Goal: Task Accomplishment & Management: Manage account settings

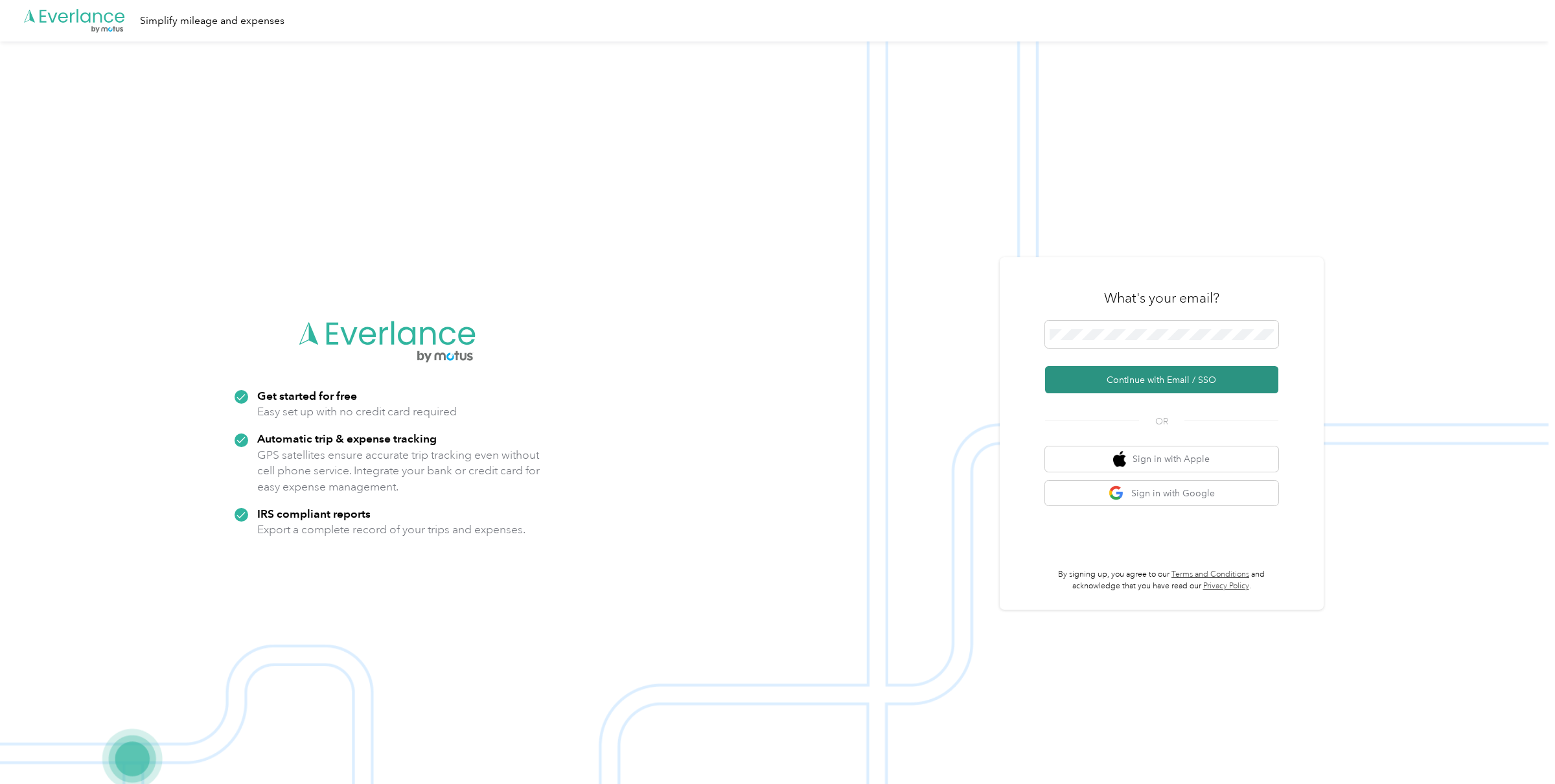
click at [1154, 378] on button "Continue with Email / SSO" at bounding box center [1162, 379] width 233 height 27
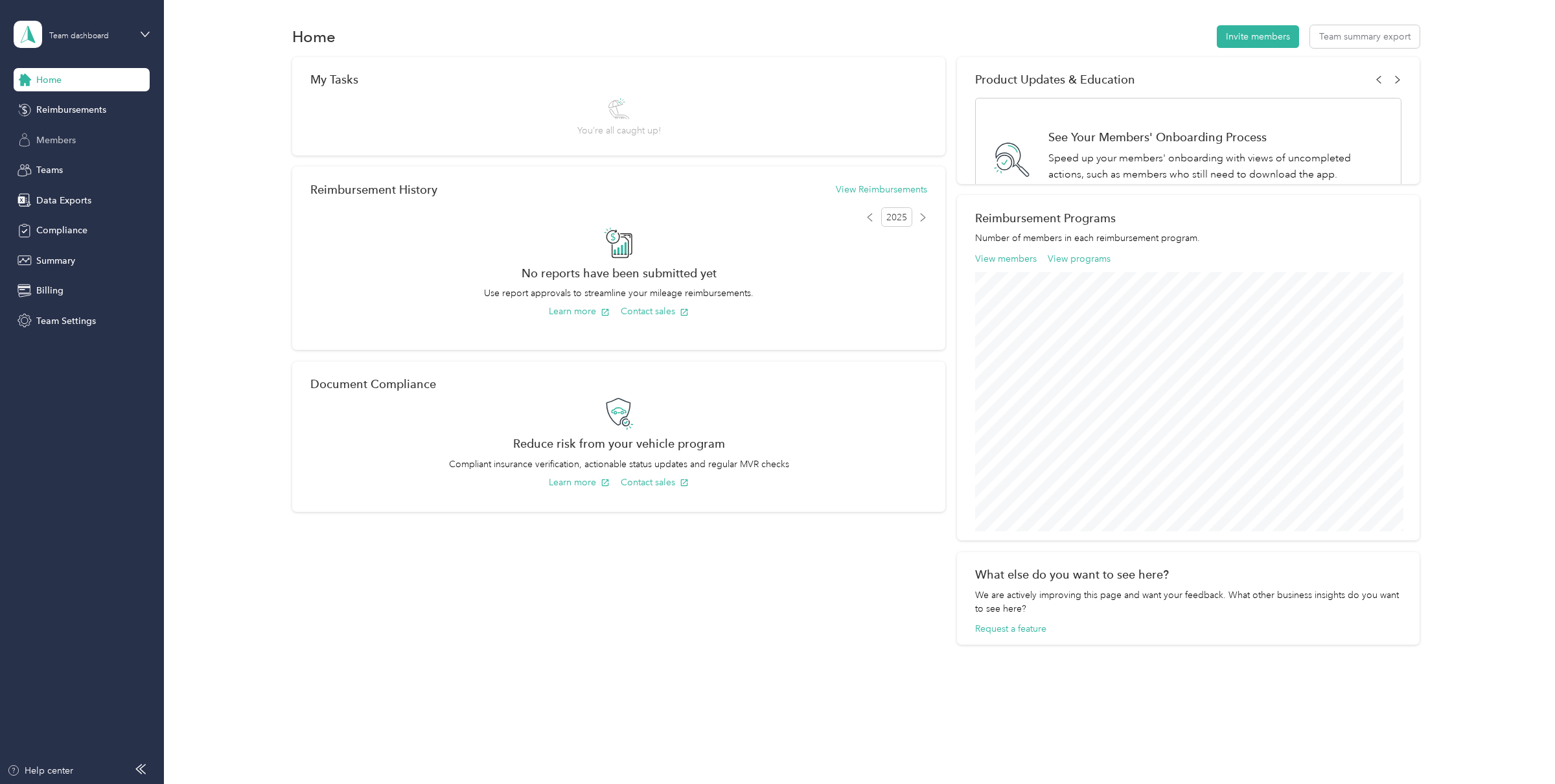
click at [78, 147] on div "Members" at bounding box center [82, 140] width 136 height 23
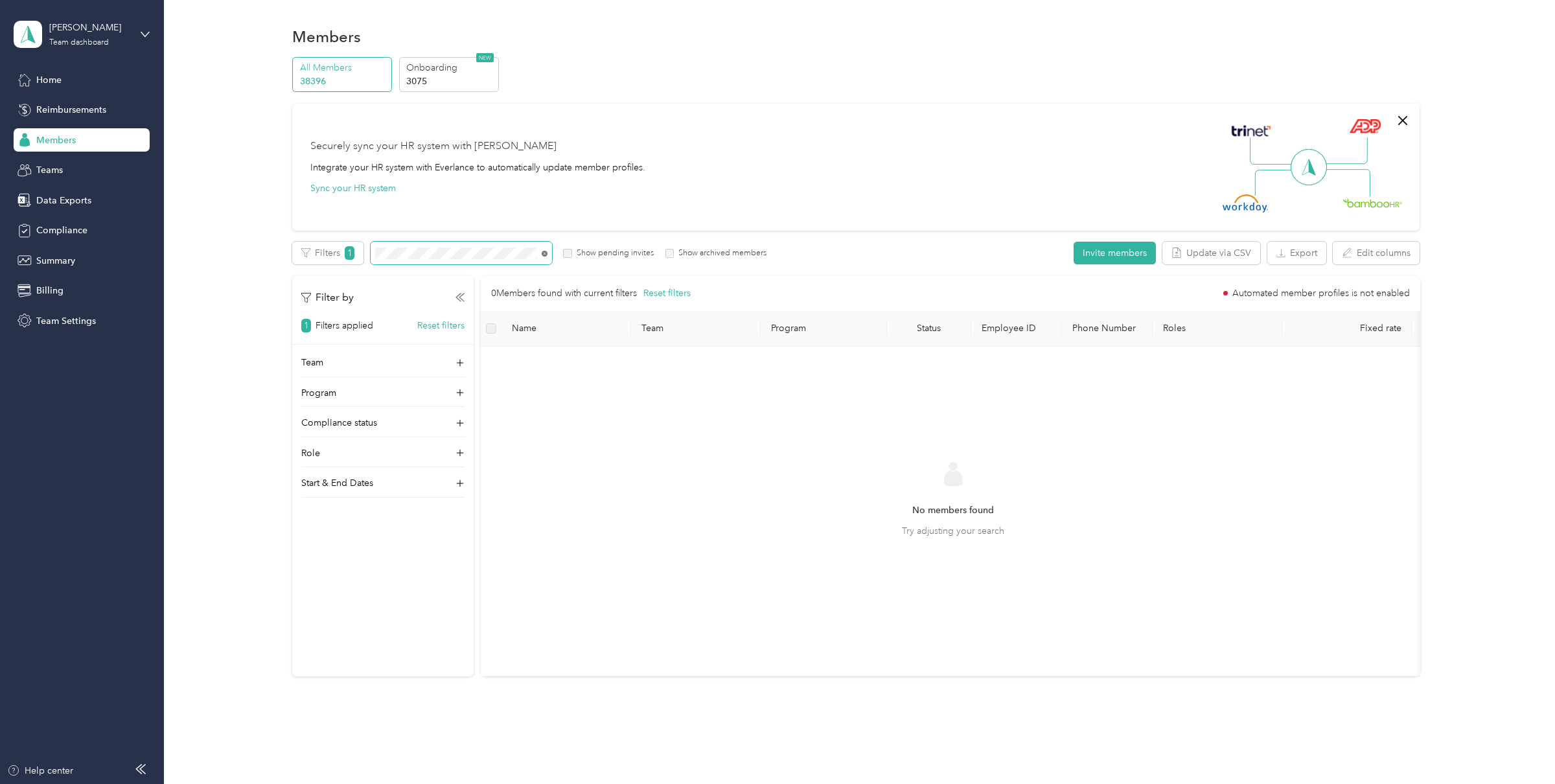
click at [546, 255] on icon at bounding box center [544, 253] width 6 height 6
click at [367, 337] on div "Team" at bounding box center [383, 338] width 163 height 20
click at [339, 398] on p "Donavon Hayes" at bounding box center [383, 401] width 145 height 14
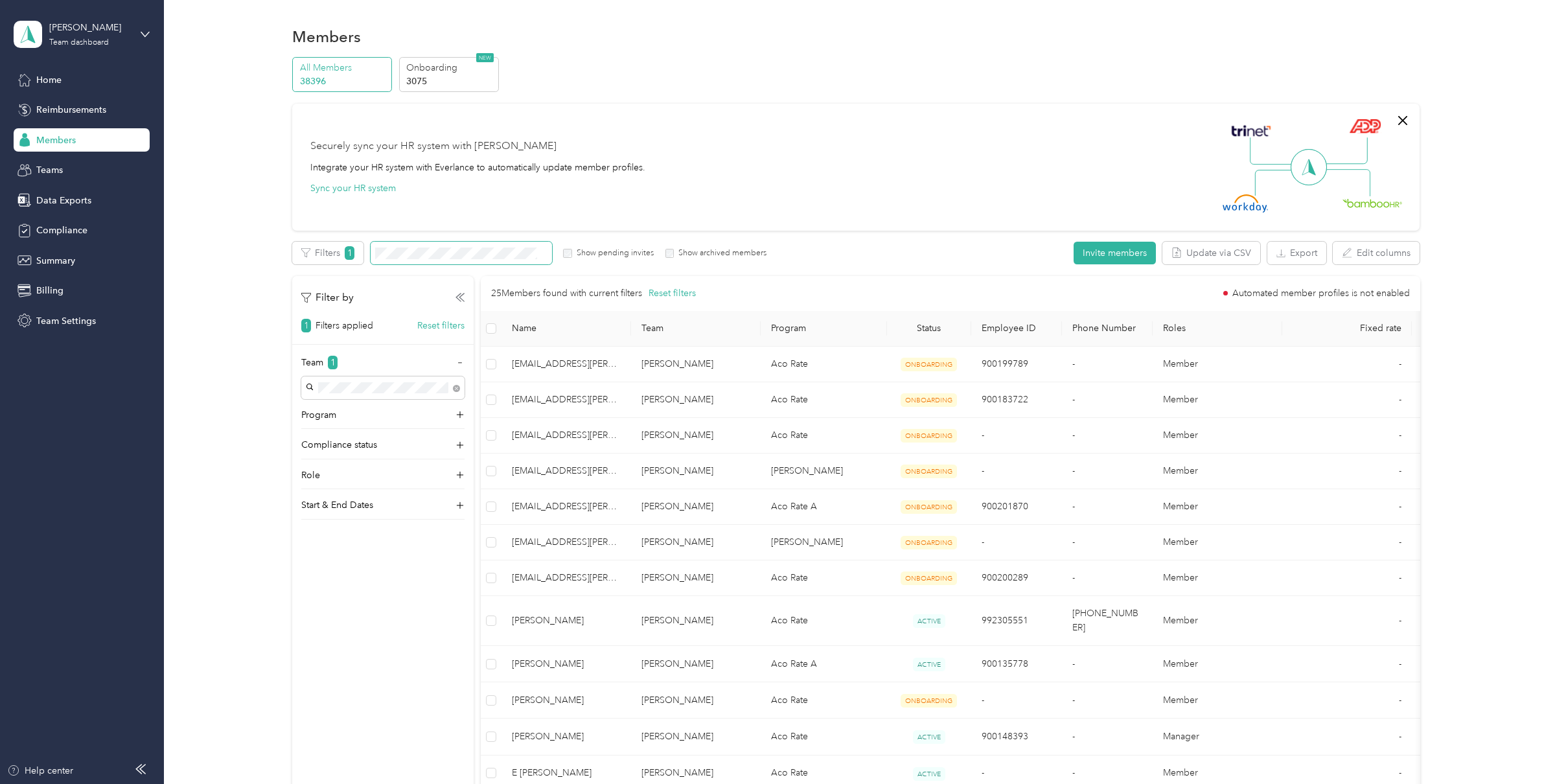
click at [1079, 237] on div "All Members 38396 Onboarding 3075 NEW Securely sync your HR system with Everlan…" at bounding box center [856, 687] width 1127 height 1261
click at [1091, 250] on button "Invite members" at bounding box center [1114, 253] width 82 height 23
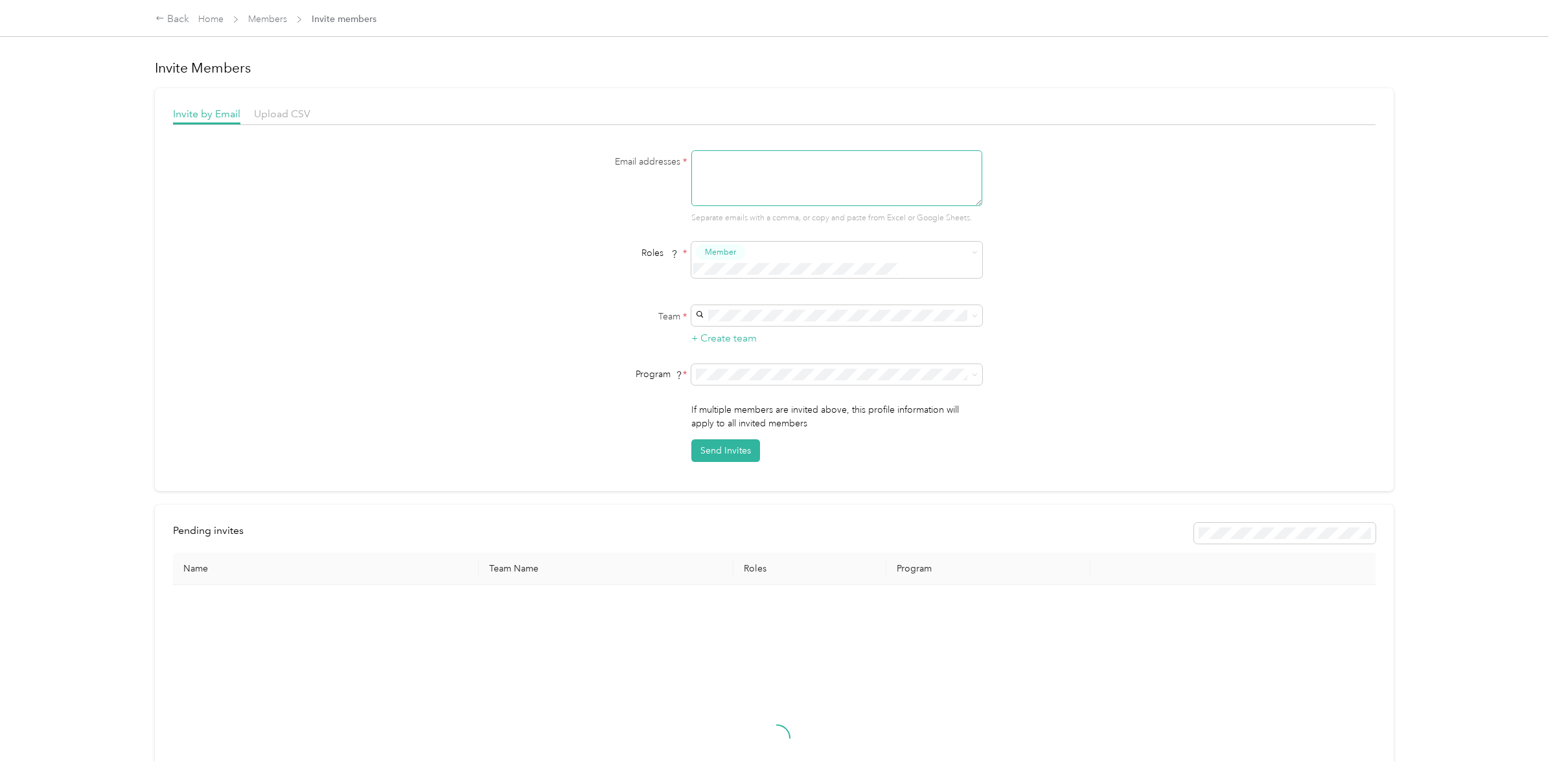
click at [786, 160] on textarea at bounding box center [836, 178] width 291 height 56
paste textarea "CVincent2@acosta.com"
type textarea "CVincent2@acosta.com"
click at [589, 185] on div "Email addresses * CVincent2@acosta.com Separate emails with a comma, or copy an…" at bounding box center [774, 187] width 499 height 74
click at [767, 329] on div "Donavon Hayes Donavon Hayes" at bounding box center [840, 330] width 273 height 29
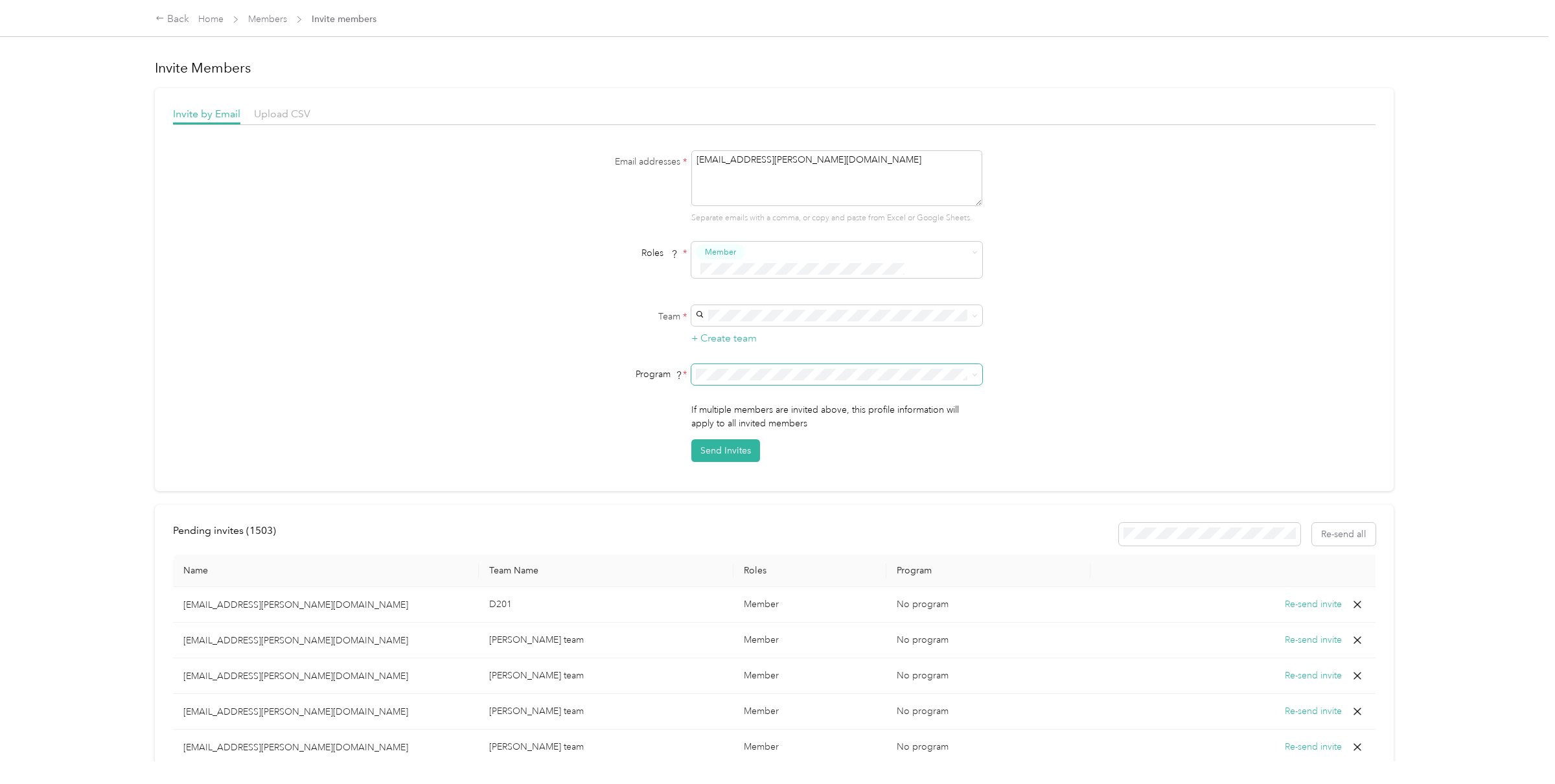
click at [755, 364] on span at bounding box center [836, 374] width 291 height 20
click at [748, 407] on li "Aco Rate (CPM)" at bounding box center [840, 404] width 291 height 23
click at [727, 439] on button "Send Invites" at bounding box center [726, 451] width 69 height 23
click at [256, 20] on link "Members" at bounding box center [267, 19] width 39 height 11
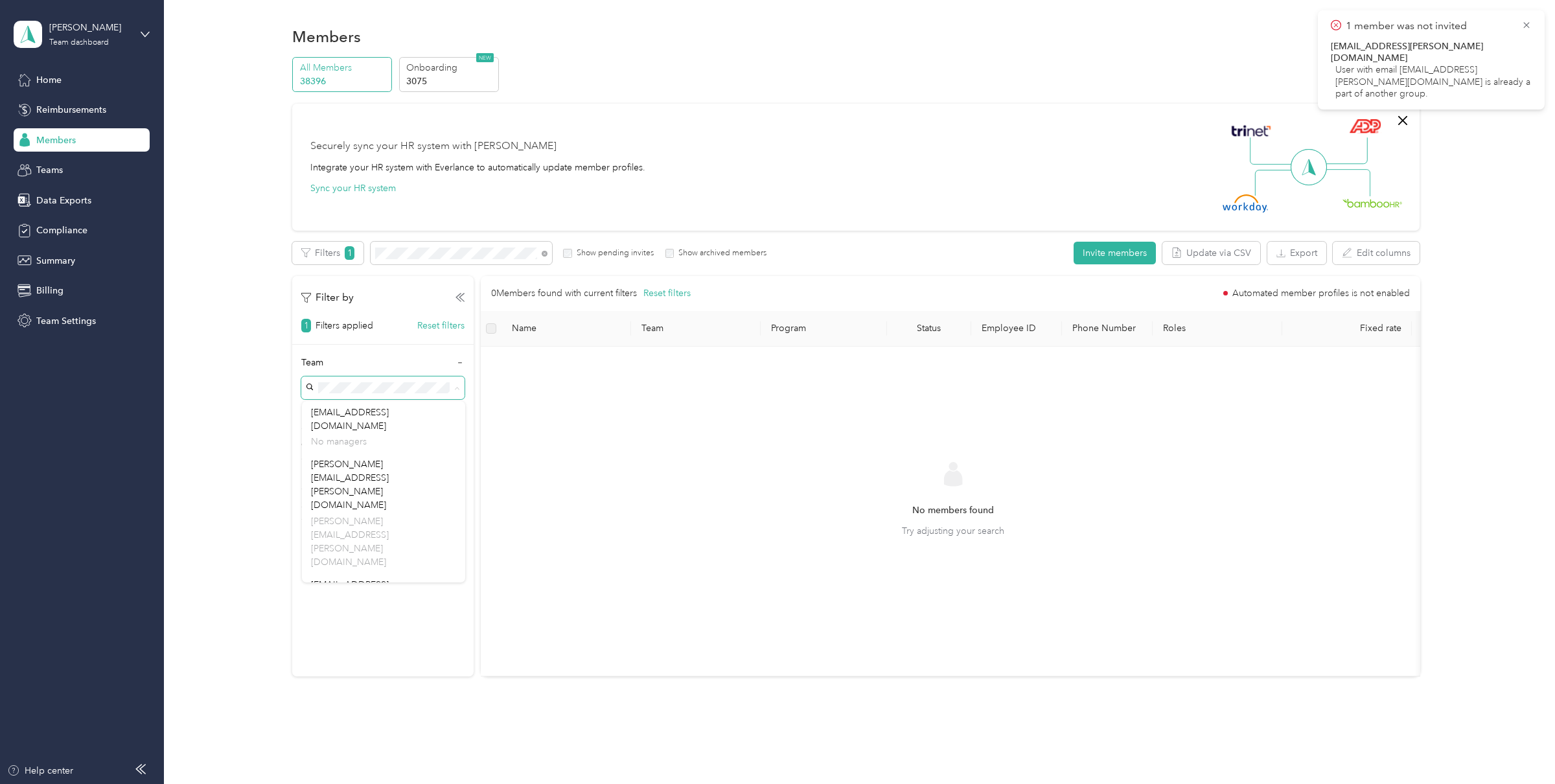
click at [672, 217] on div "Securely sync your HR system with Everlance Integrate your HR system with Everl…" at bounding box center [856, 167] width 1127 height 127
click at [1122, 252] on button "Invite members" at bounding box center [1114, 253] width 82 height 23
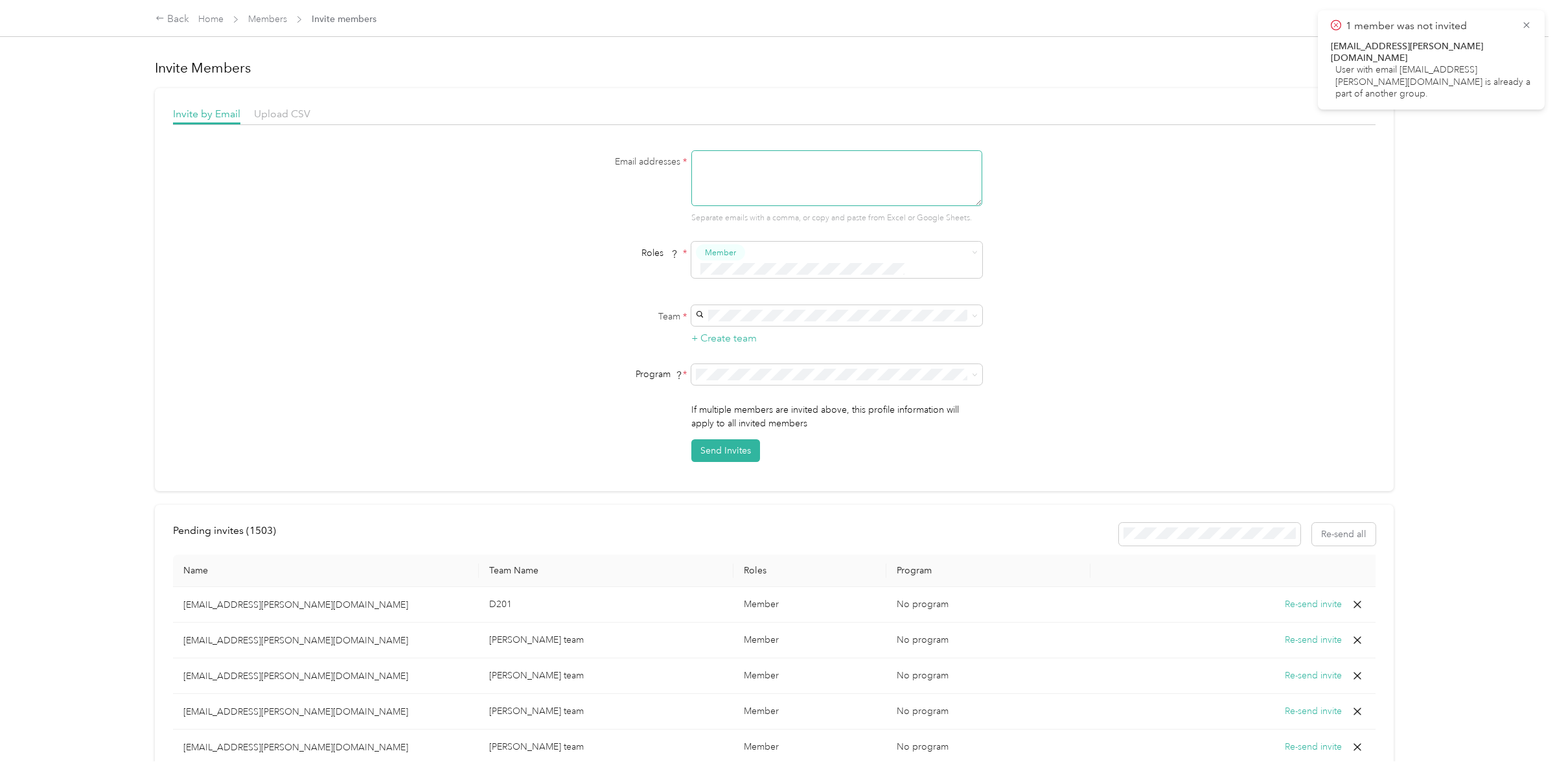
click at [737, 172] on textarea at bounding box center [836, 178] width 291 height 56
paste textarea "CVincent2@acosta.com"
type textarea "CVincent2@acosta.com"
click at [748, 305] on span at bounding box center [836, 315] width 291 height 20
click at [744, 317] on span "Donavon Hayes" at bounding box center [740, 322] width 72 height 11
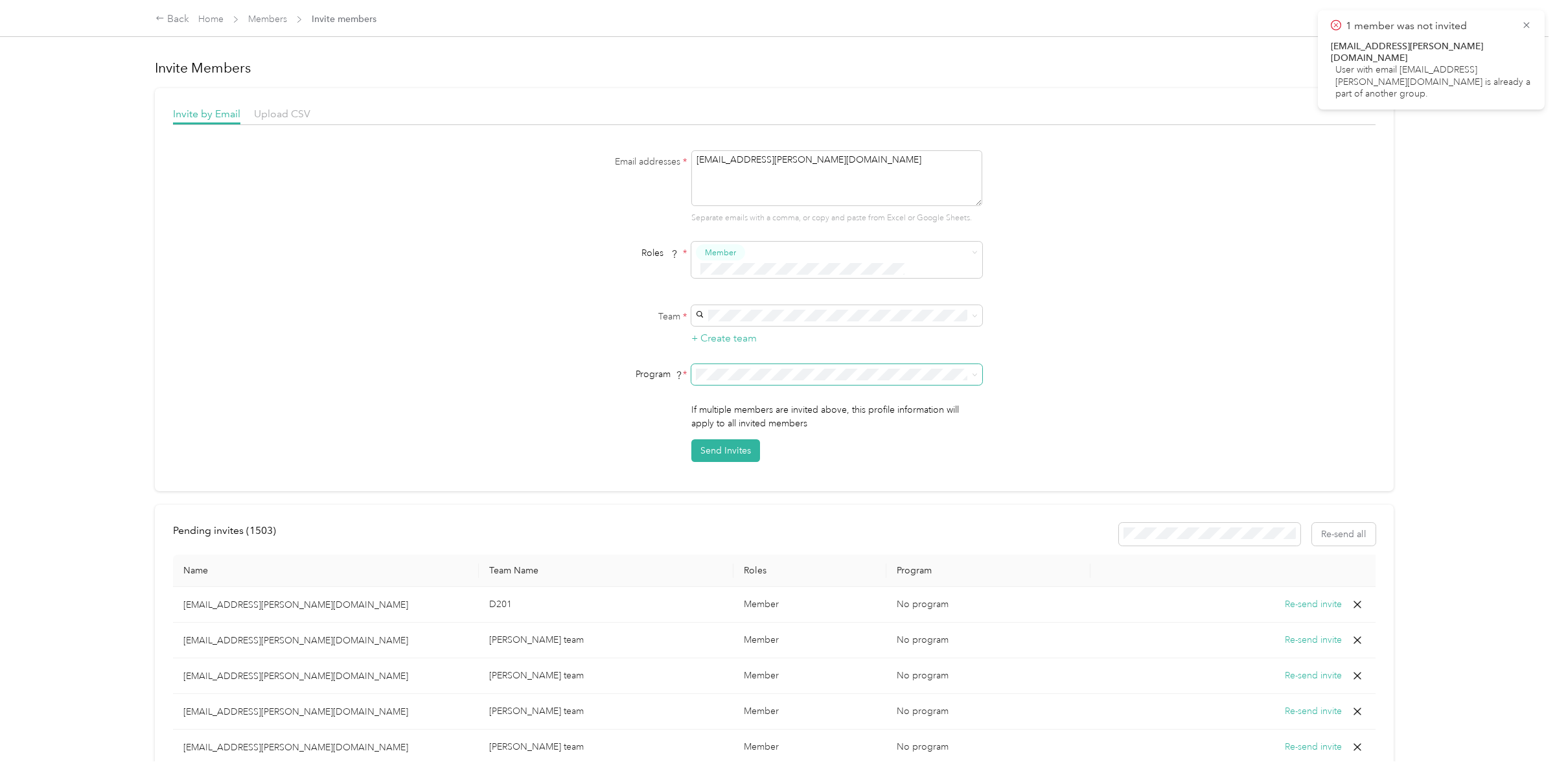
click at [744, 364] on span at bounding box center [836, 374] width 291 height 20
click at [744, 406] on li "Aco Rate (CPM)" at bounding box center [840, 404] width 291 height 23
click at [729, 439] on button "Send Invites" at bounding box center [726, 451] width 69 height 23
click at [1527, 29] on icon at bounding box center [1526, 25] width 11 height 11
click at [1527, 29] on main "1 member was not invited CVincent2@acosta.com User with email cvincent2@acosta.…" at bounding box center [774, 392] width 1548 height 784
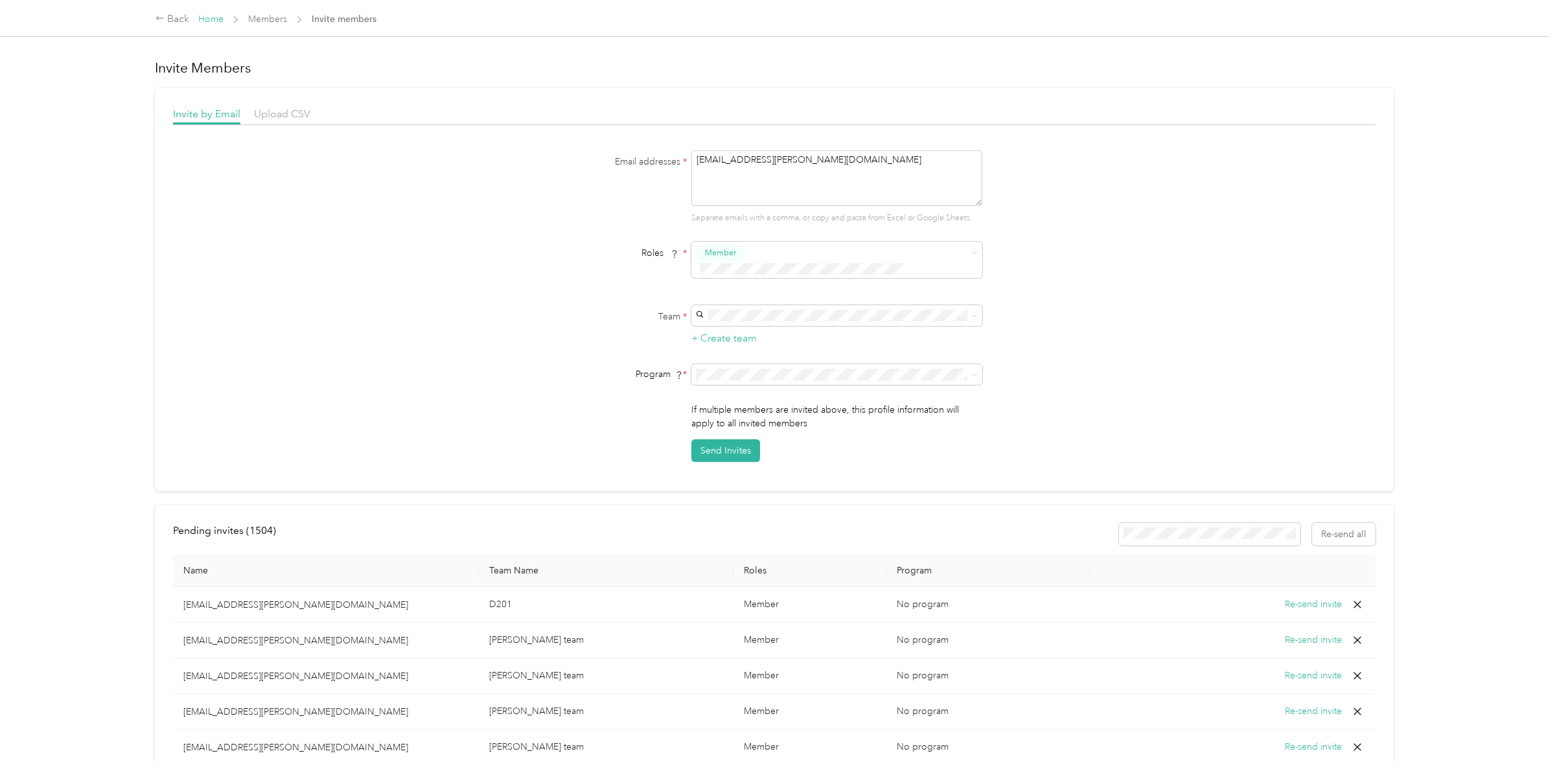
click at [206, 16] on link "Home" at bounding box center [211, 19] width 25 height 11
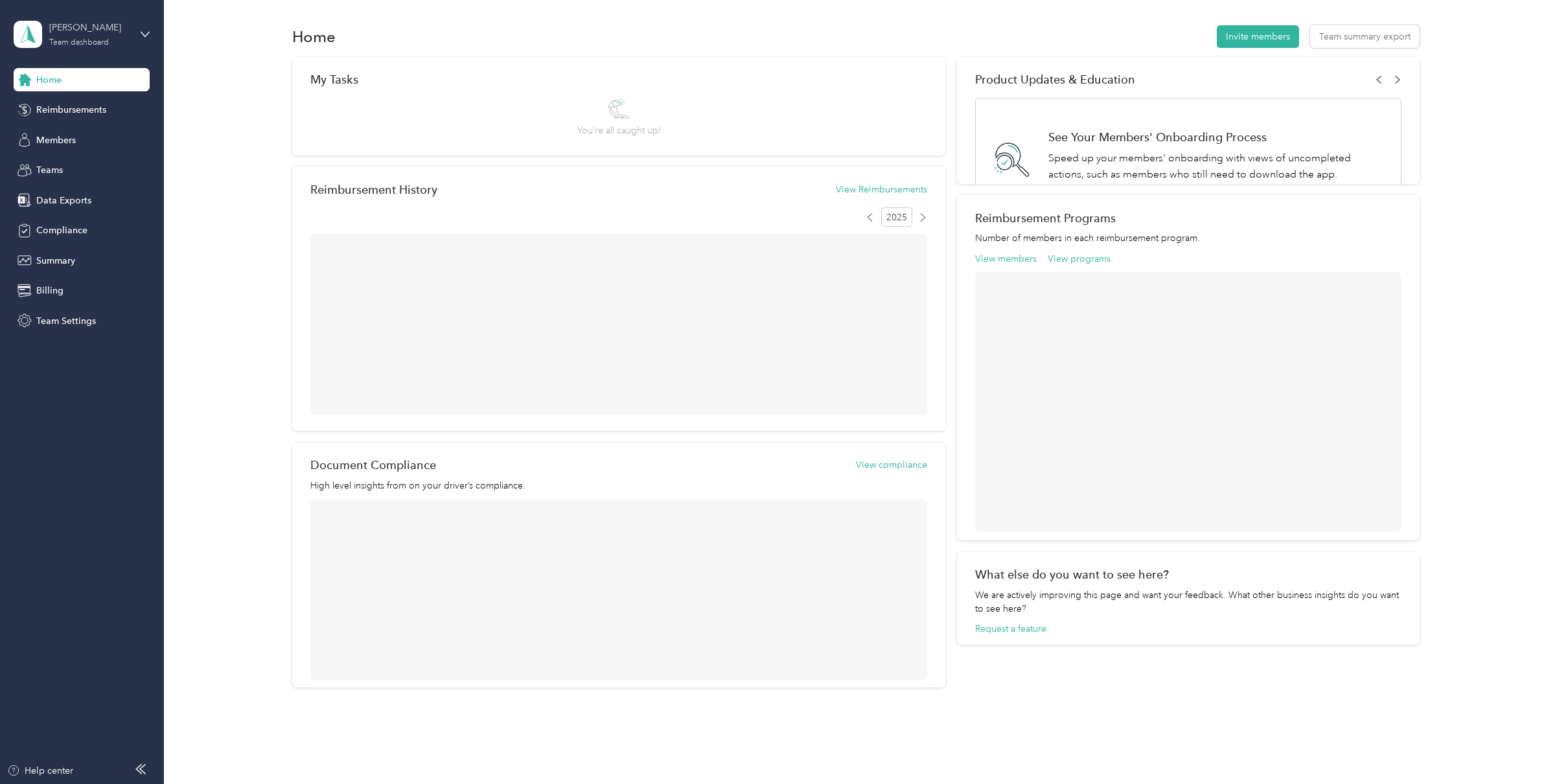
click at [66, 34] on div "Acosta Team dashboard" at bounding box center [89, 34] width 81 height 26
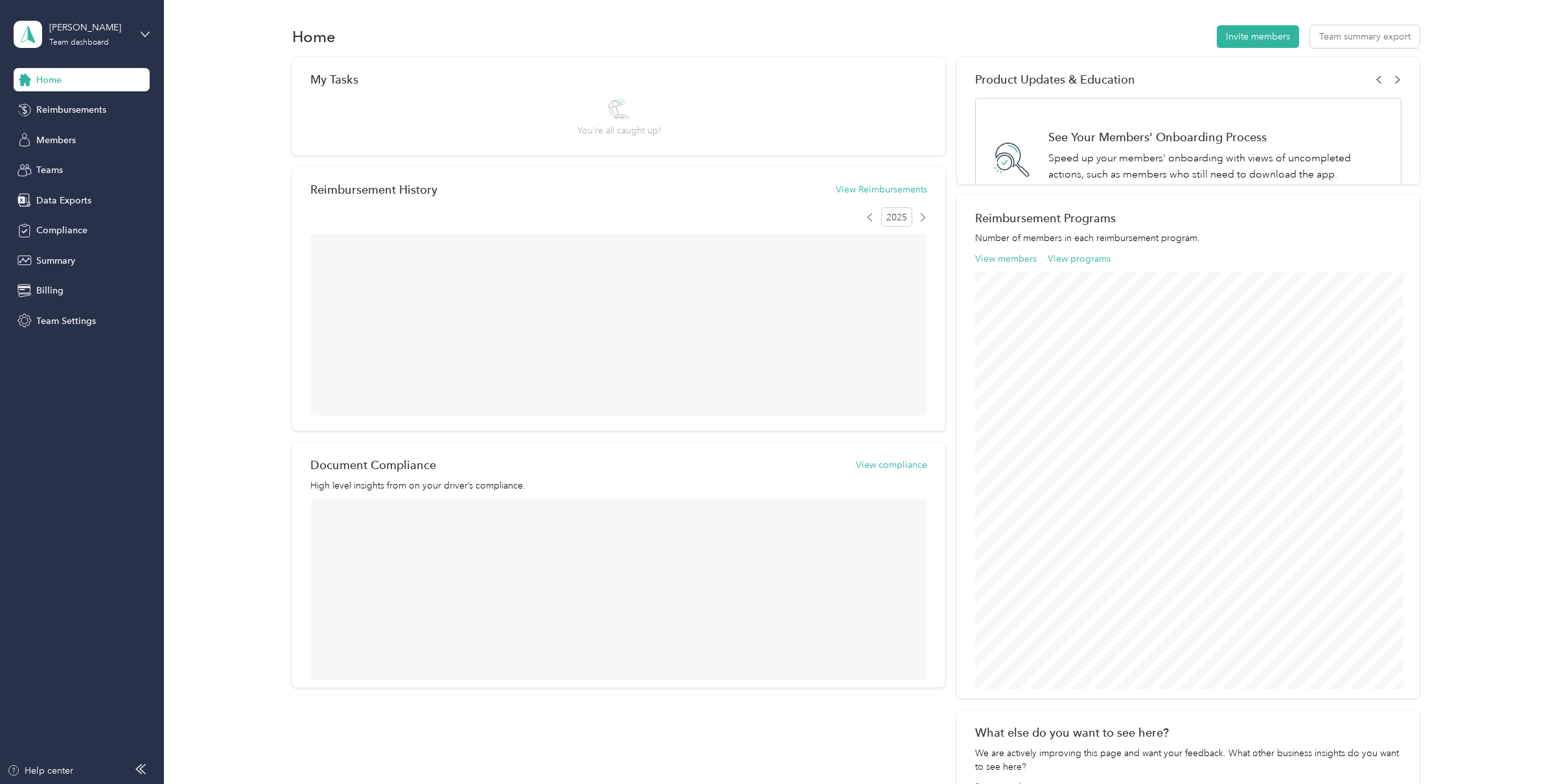
click at [72, 140] on div "Personal dashboard" at bounding box center [187, 131] width 328 height 23
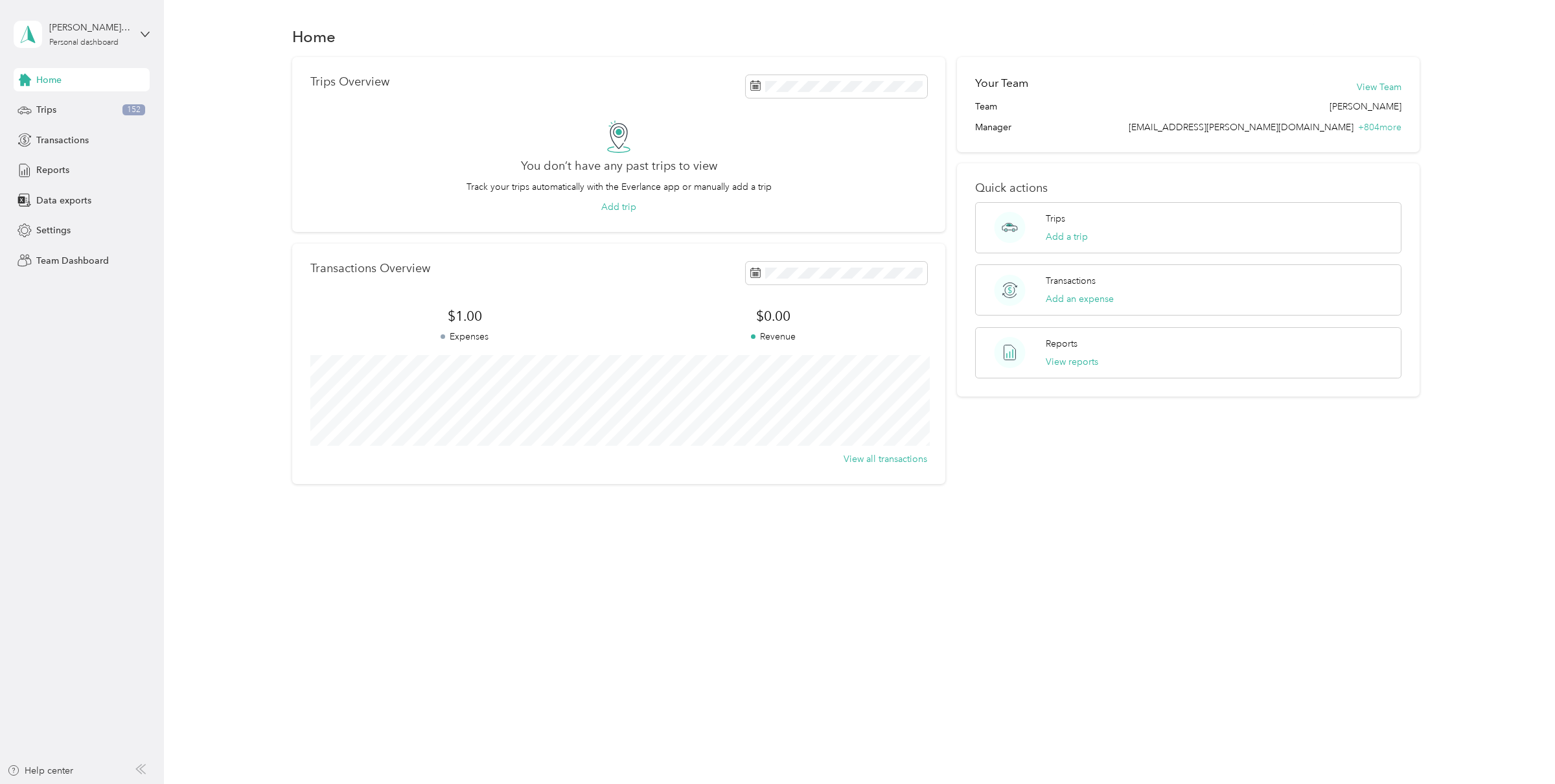
click at [202, 207] on div "Trips Overview You don’t have any past trips to view Track your trips automatic…" at bounding box center [855, 271] width 1353 height 428
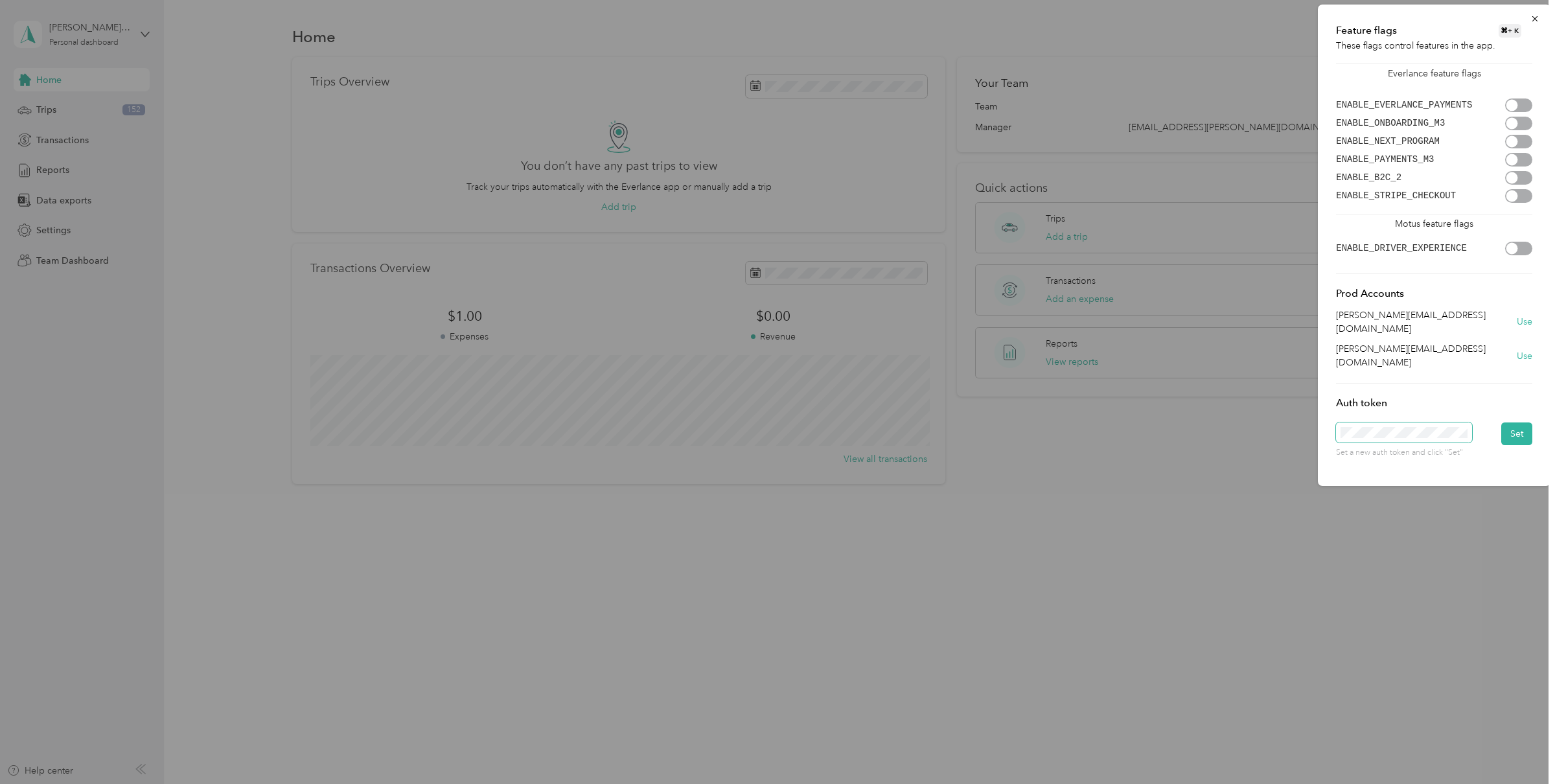
scroll to position [0, 1324]
click at [1513, 423] on button "Set" at bounding box center [1516, 434] width 31 height 23
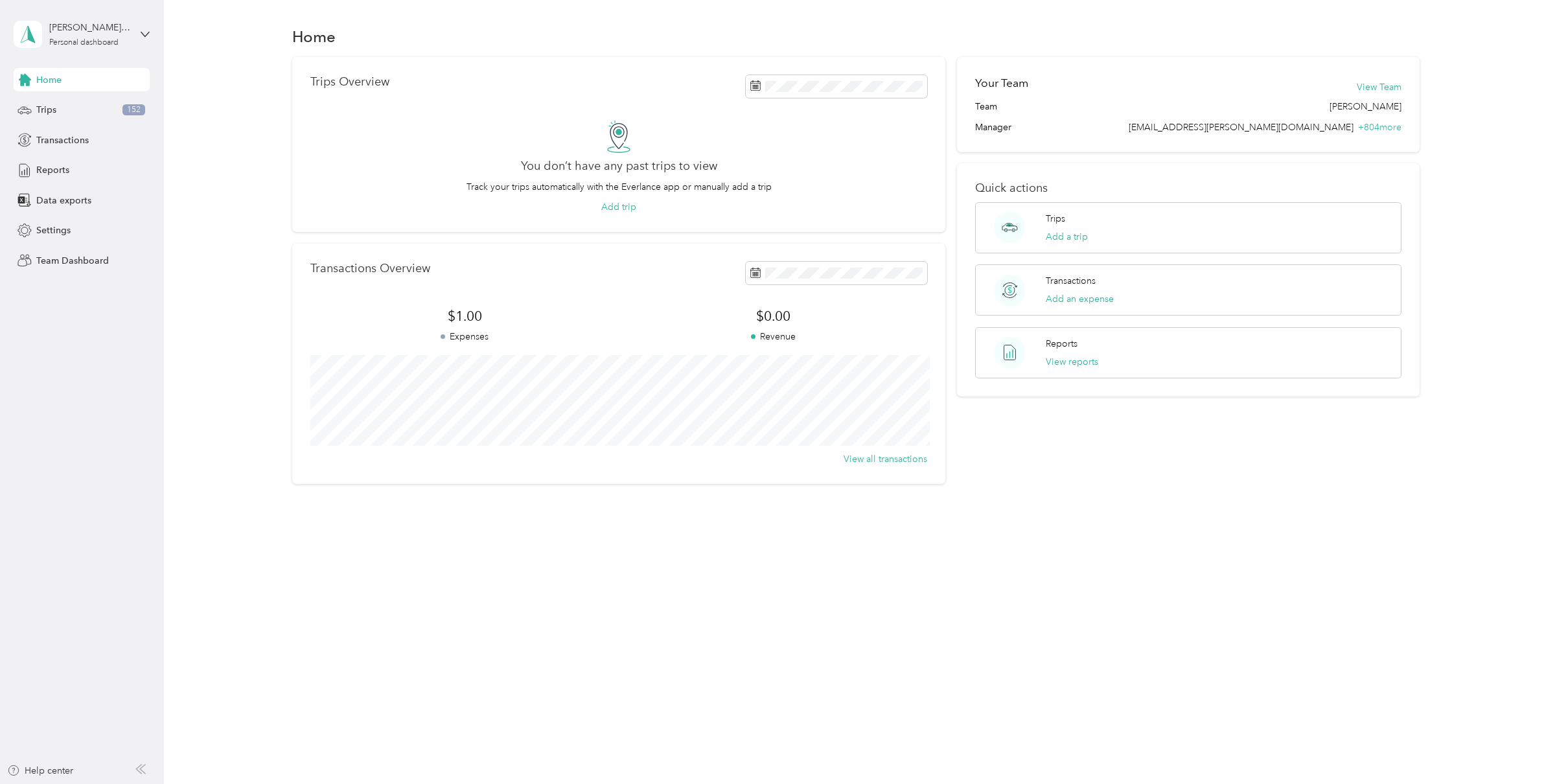
click at [120, 48] on div "[PERSON_NAME] FAVR Personal dashboard" at bounding box center [82, 34] width 136 height 45
click at [221, 103] on div "Trips Overview You don’t have any past trips to view Track your trips automatic…" at bounding box center [855, 271] width 1353 height 428
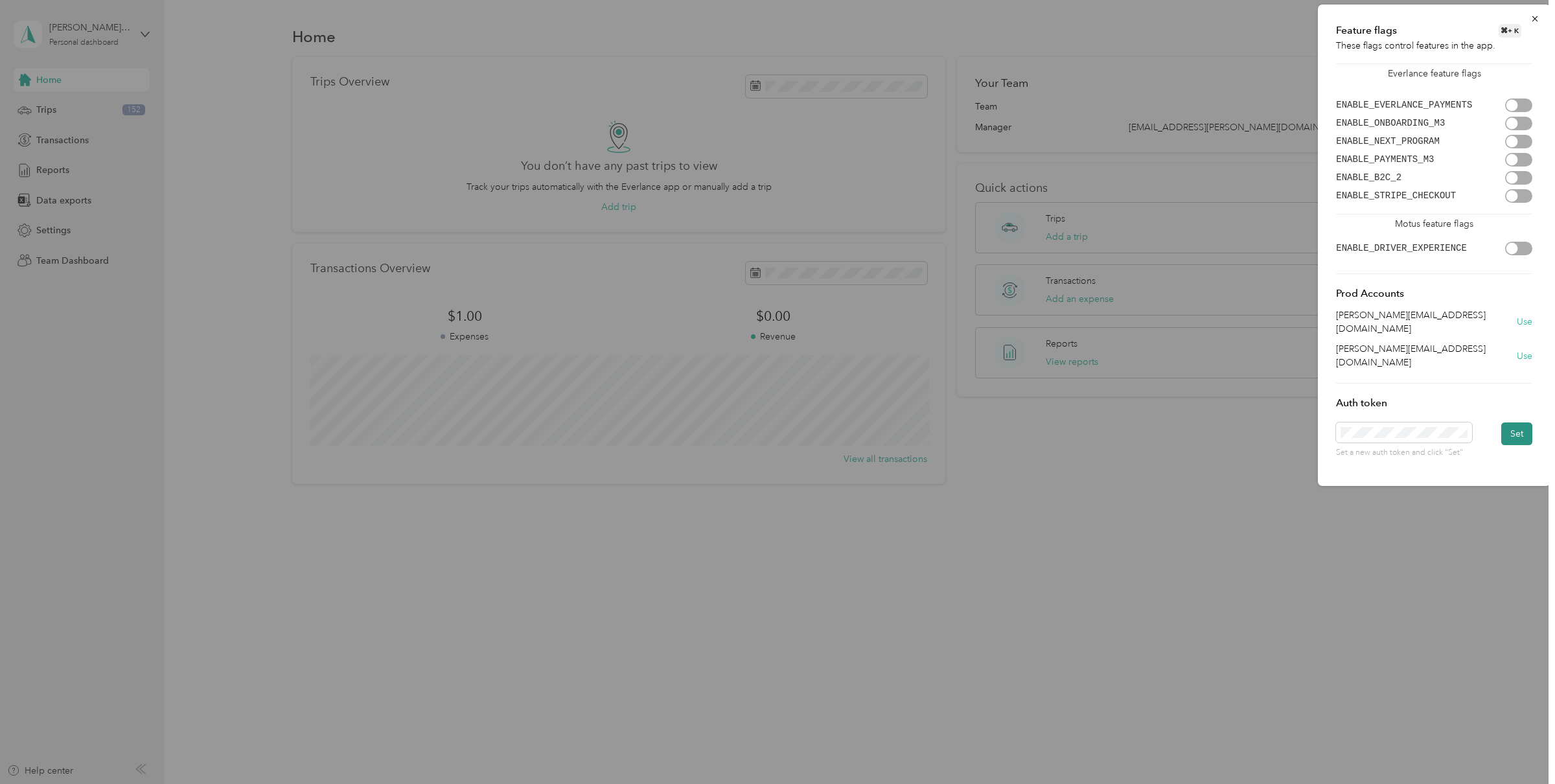
click at [1521, 423] on button "Set" at bounding box center [1516, 434] width 31 height 23
